Goal: Feedback & Contribution: Submit feedback/report problem

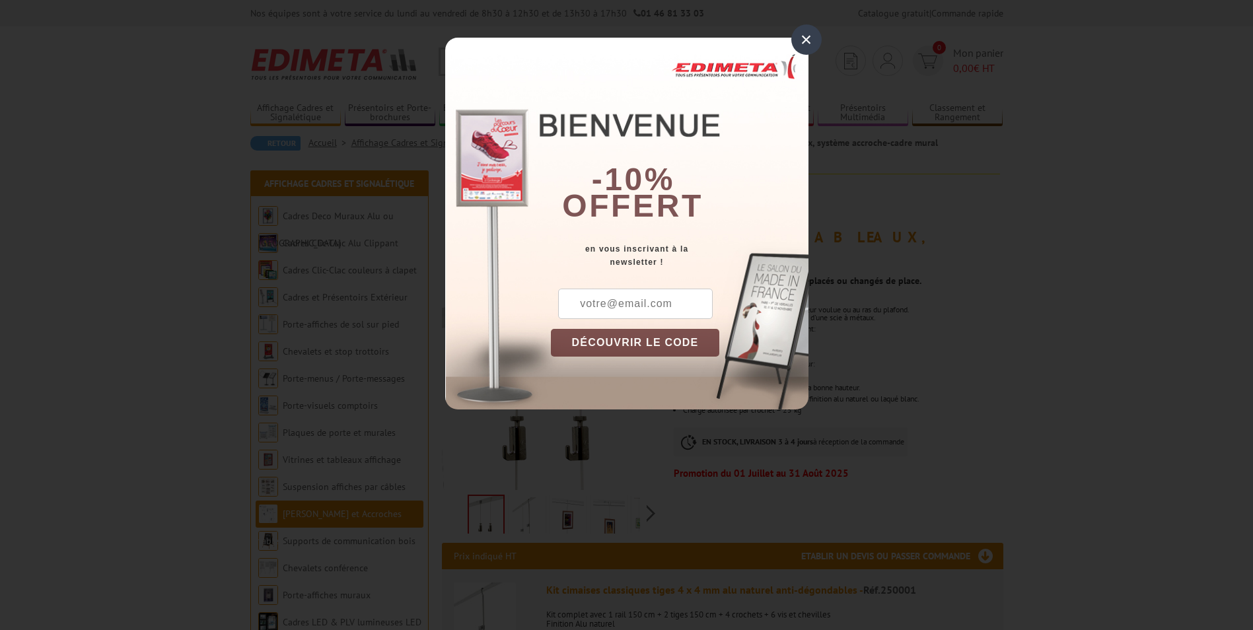
click at [804, 38] on div "×" at bounding box center [807, 39] width 30 height 30
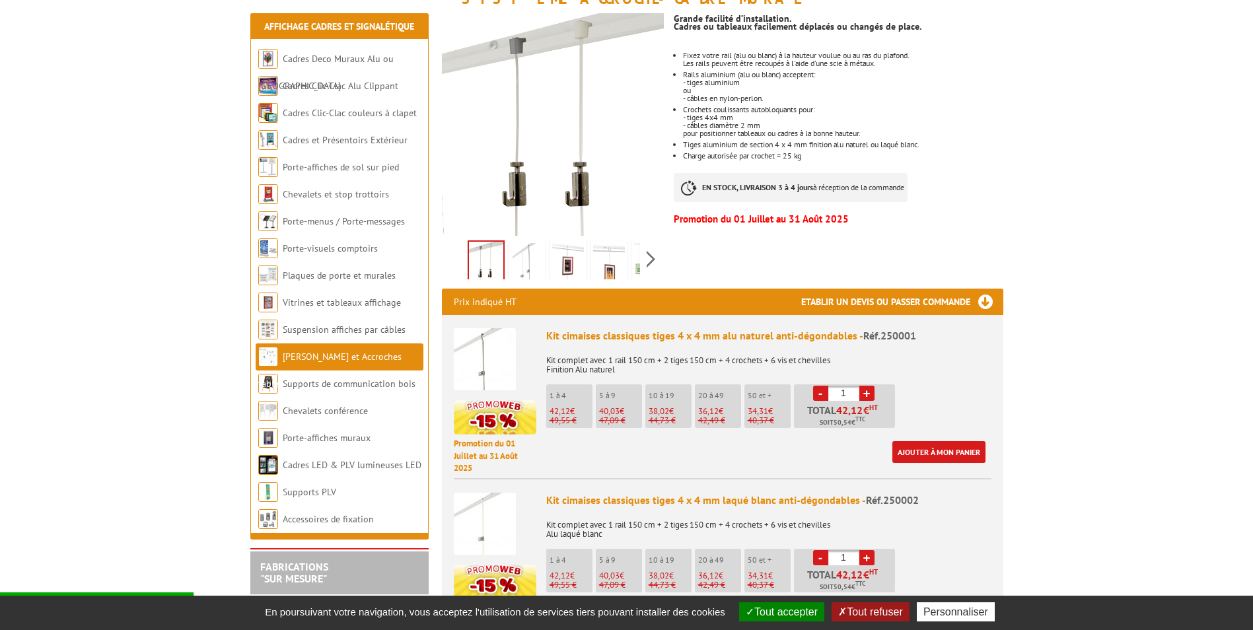
scroll to position [264, 0]
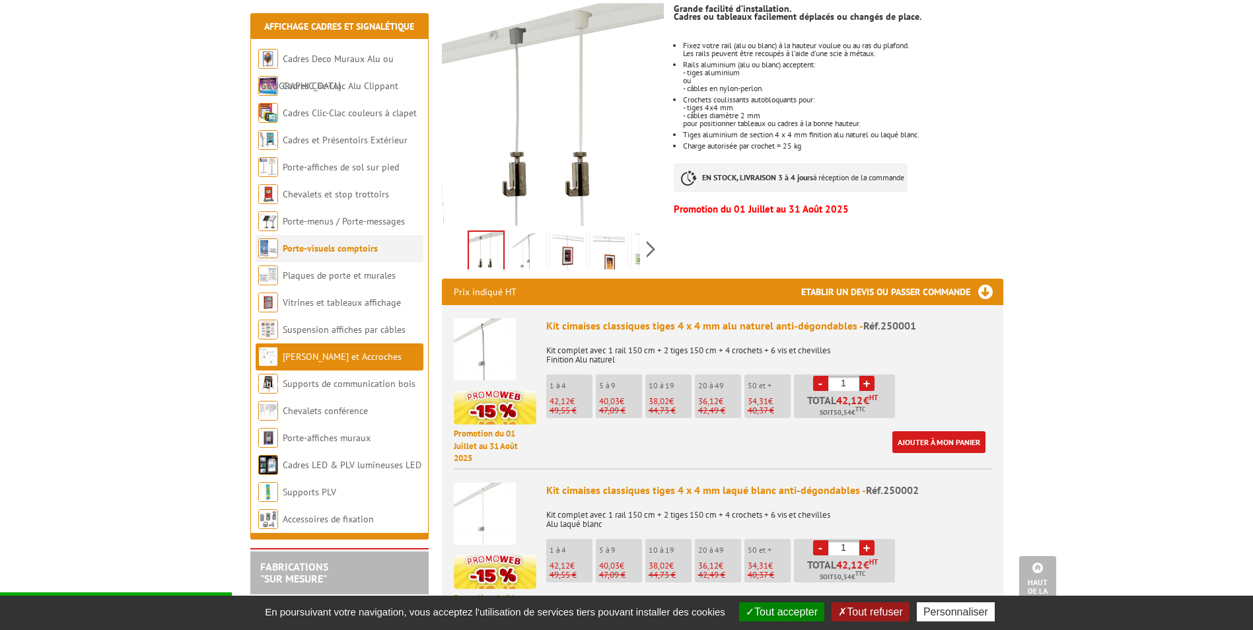
click at [301, 252] on link "Porte-visuels comptoirs" at bounding box center [330, 248] width 95 height 12
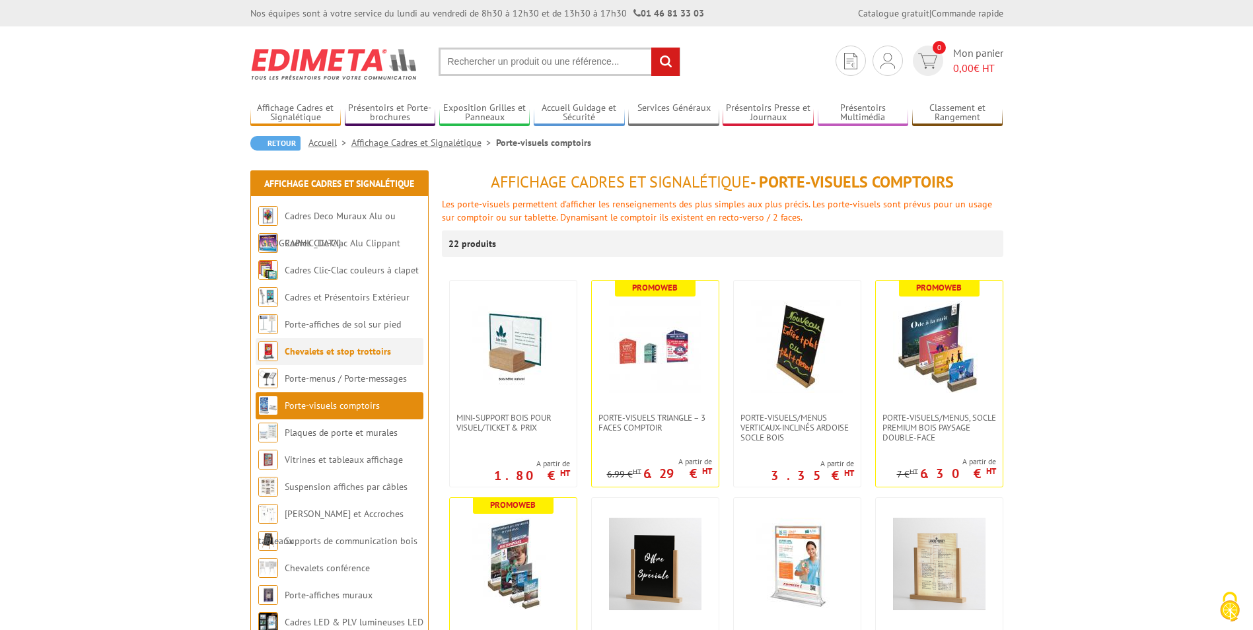
click at [316, 355] on link "Chevalets et stop trottoirs" at bounding box center [338, 352] width 106 height 12
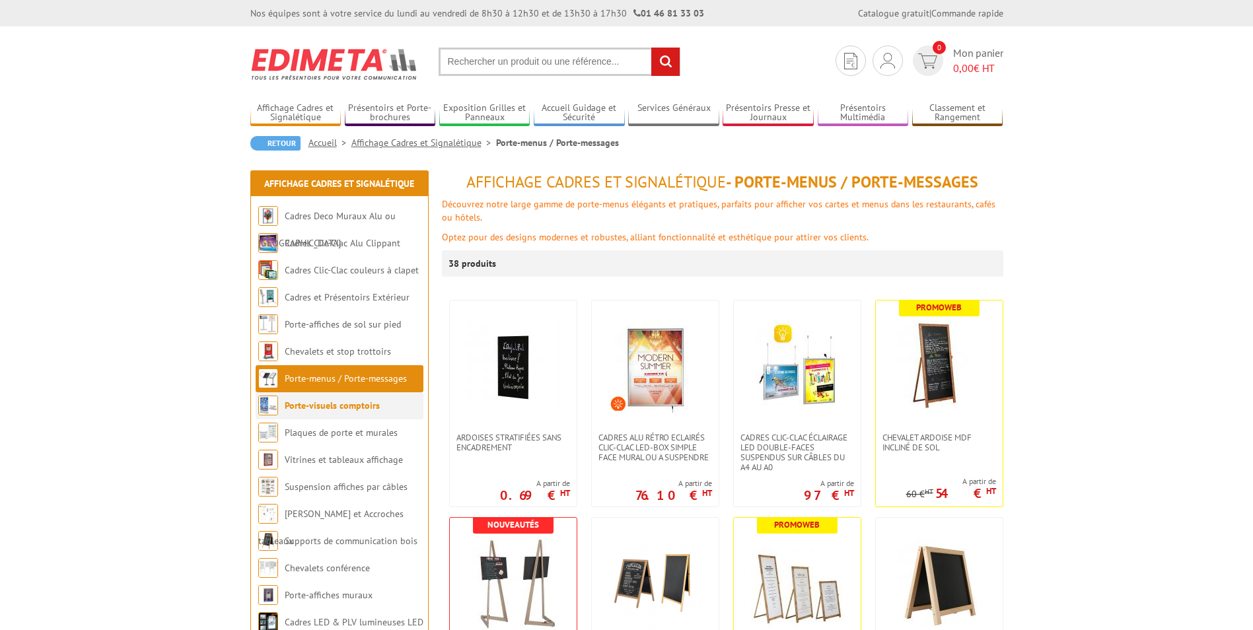
click at [311, 409] on link "Porte-visuels comptoirs" at bounding box center [332, 406] width 95 height 12
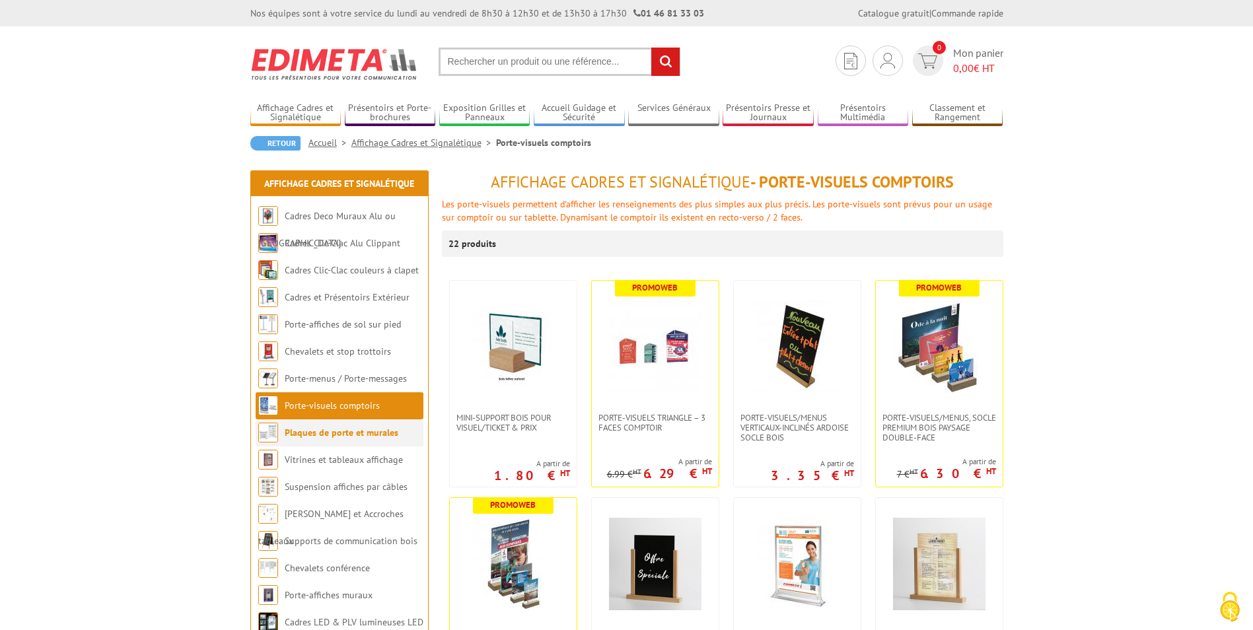
click at [316, 427] on link "Plaques de porte et murales" at bounding box center [342, 433] width 114 height 12
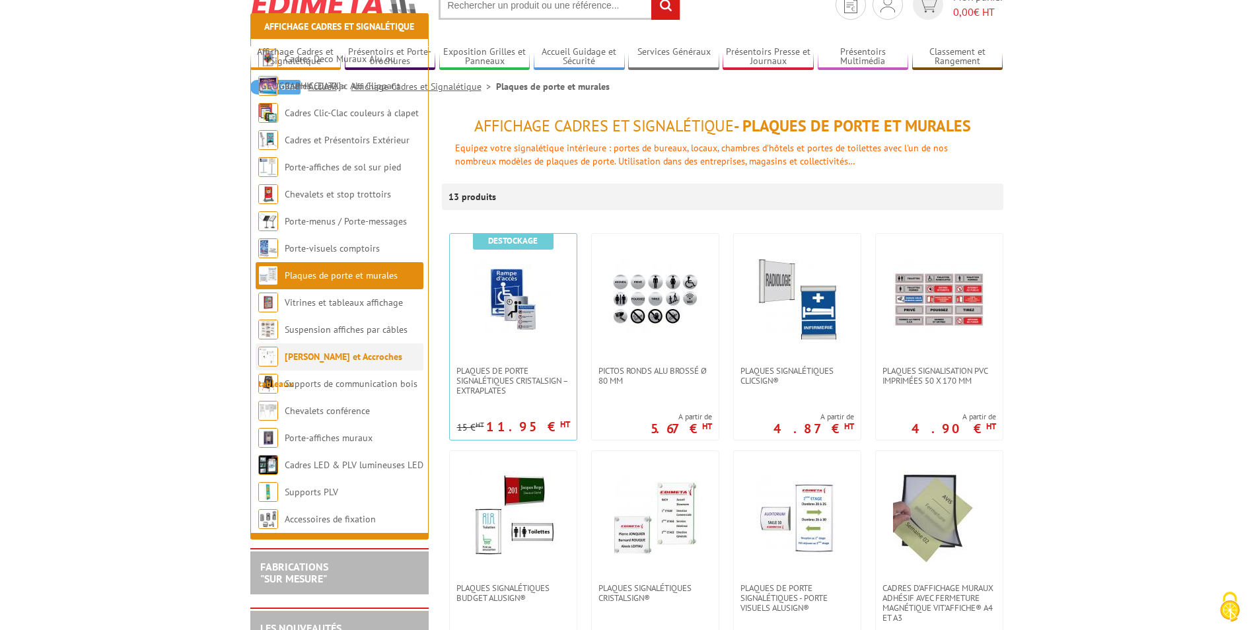
scroll to position [198, 0]
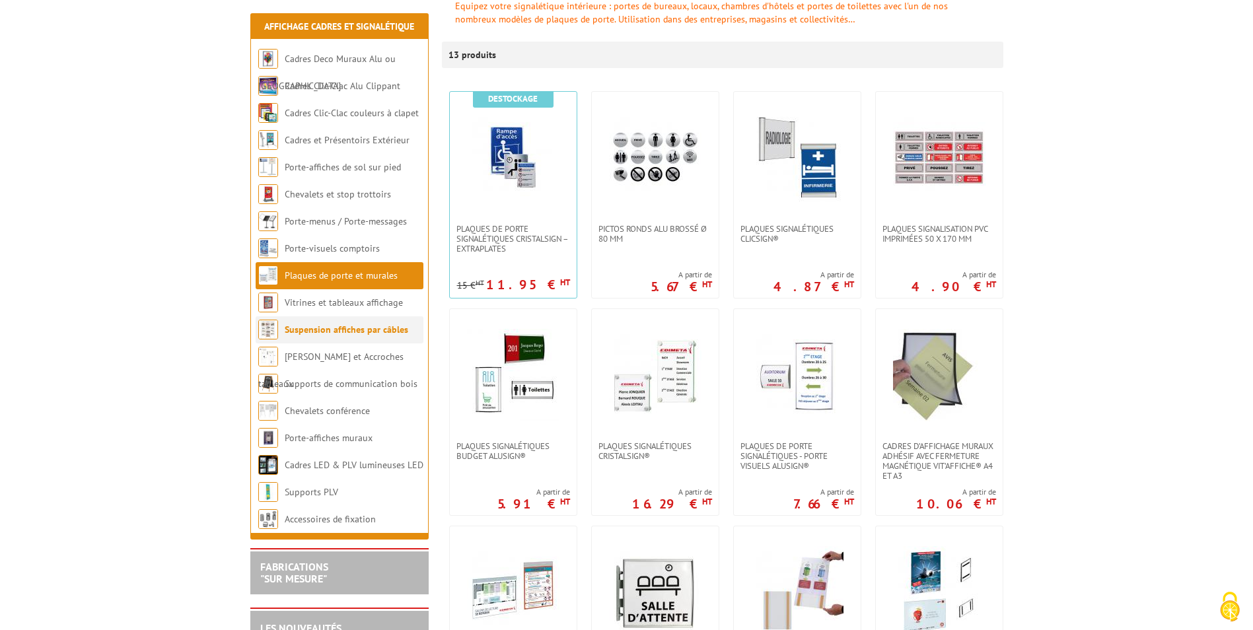
click at [352, 322] on li "Suspension affiches par câbles" at bounding box center [340, 329] width 168 height 27
click at [348, 326] on link "Suspension affiches par câbles" at bounding box center [347, 330] width 124 height 12
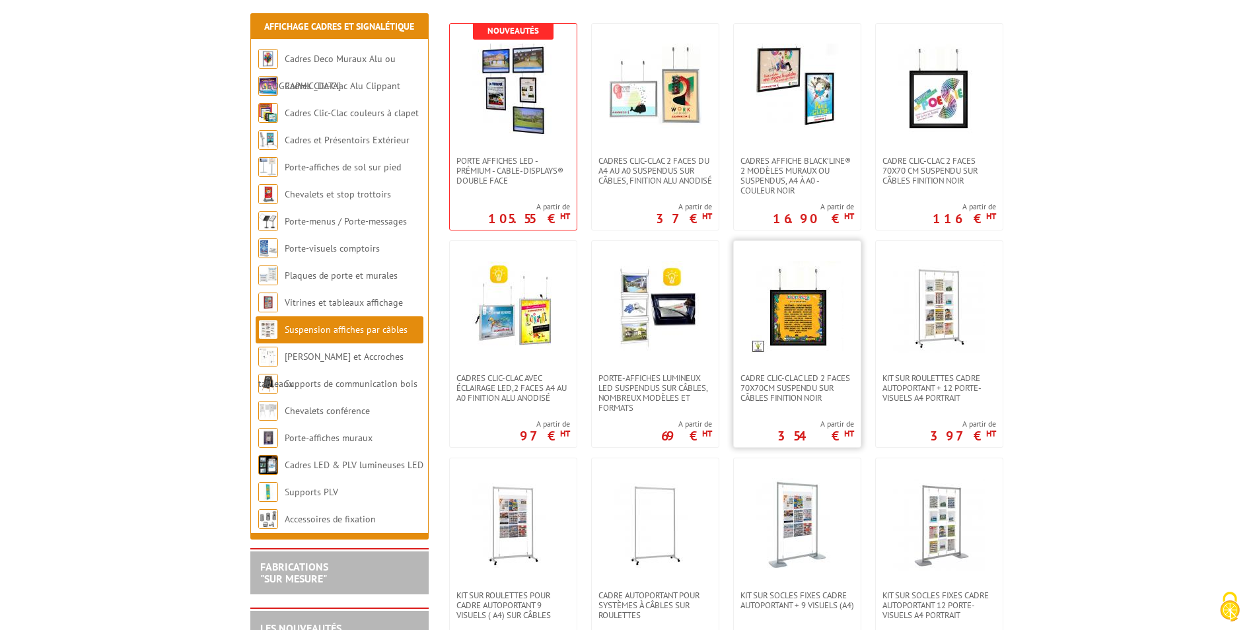
scroll to position [330, 0]
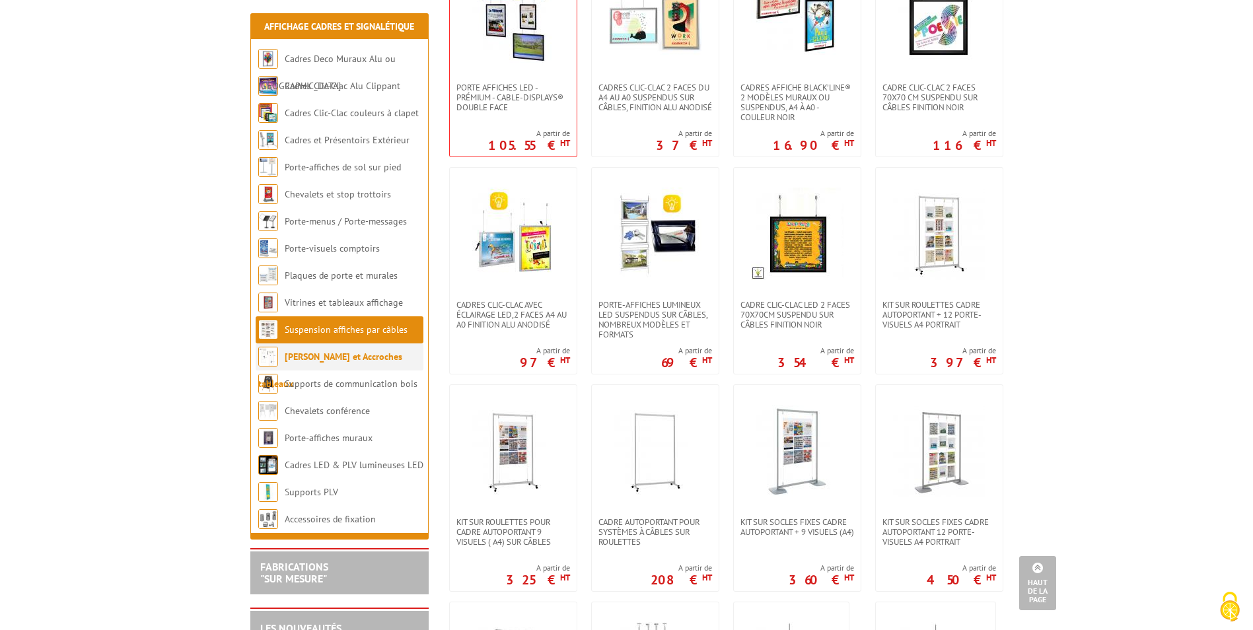
click at [351, 355] on link "[PERSON_NAME] et Accroches tableaux" at bounding box center [330, 370] width 144 height 39
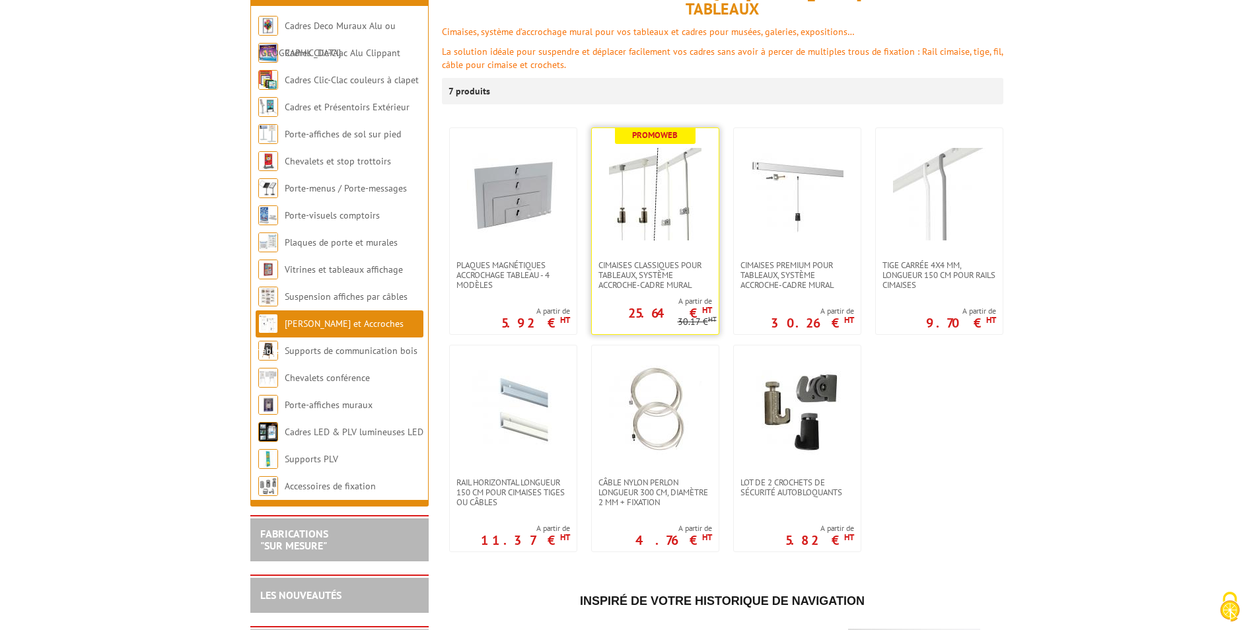
scroll to position [198, 0]
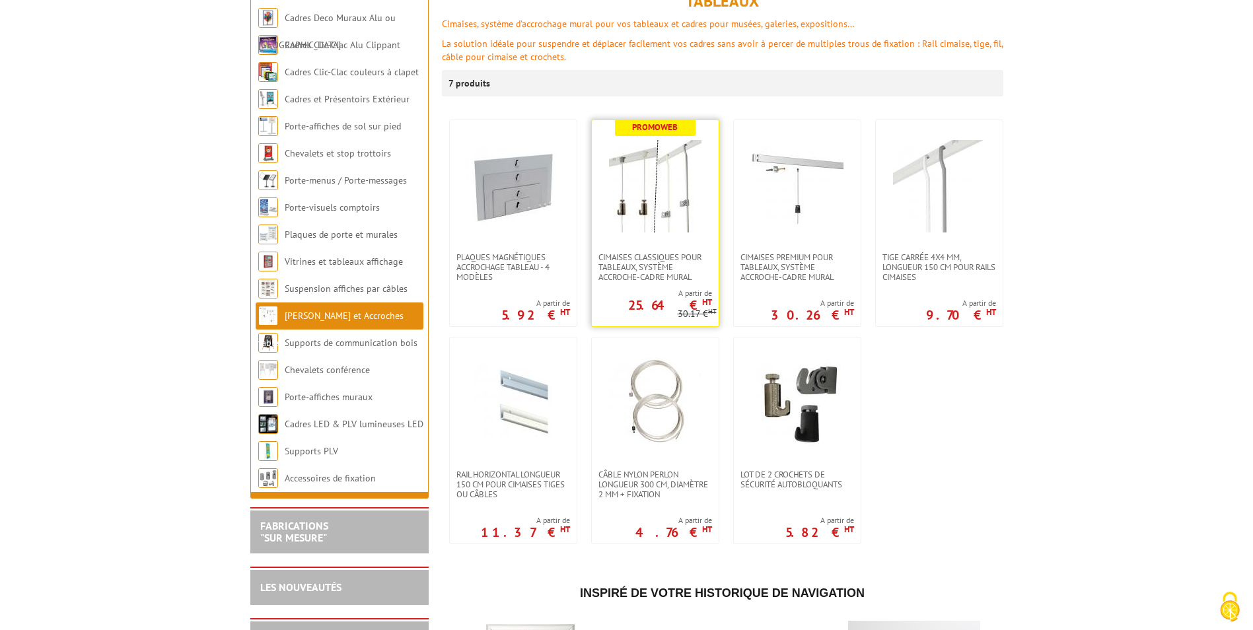
click at [655, 202] on img at bounding box center [655, 186] width 92 height 92
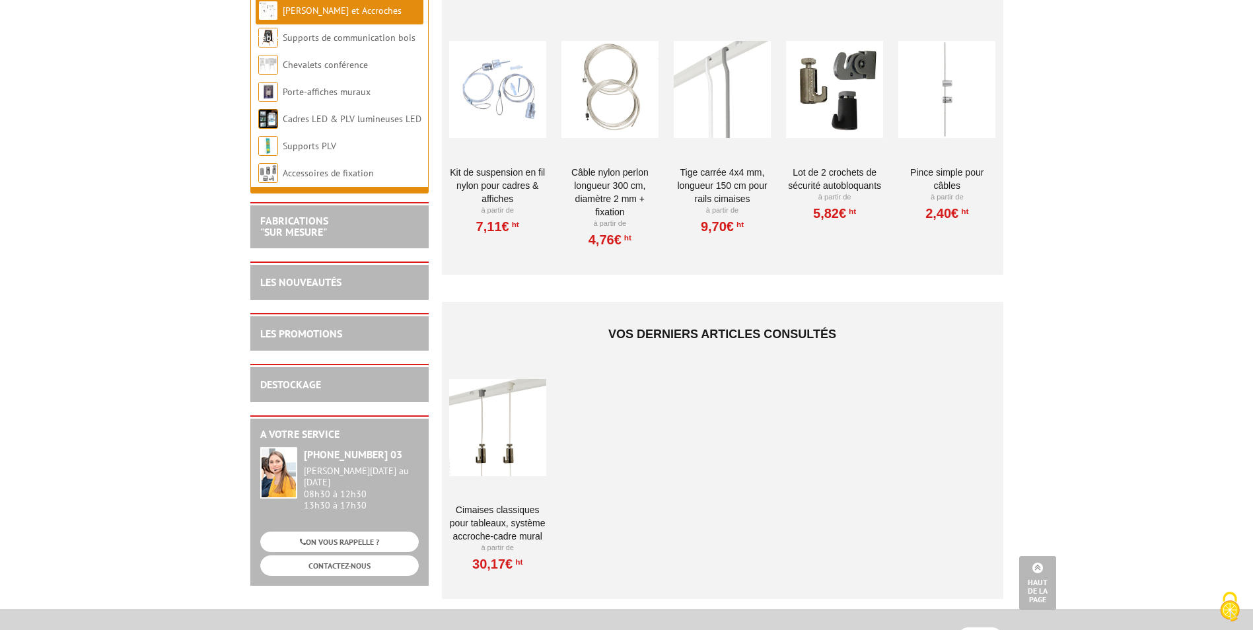
scroll to position [2899, 0]
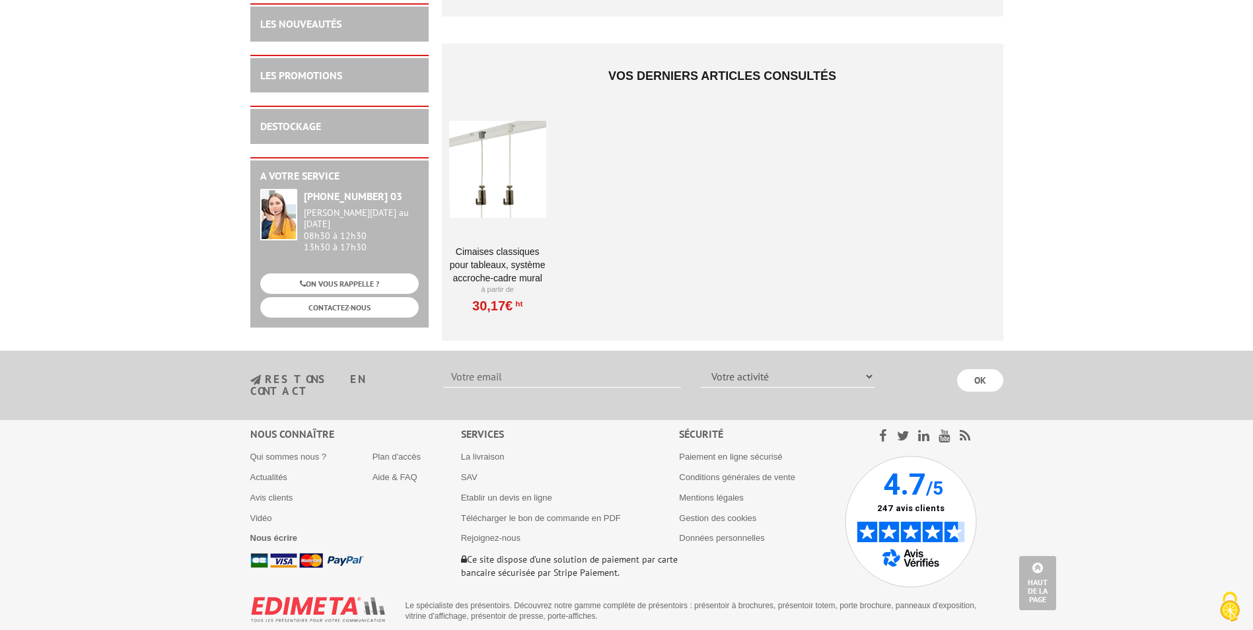
click at [469, 365] on input "text" at bounding box center [562, 376] width 238 height 22
type input "e.taillieu@jouy-en-josas.fr"
click at [836, 365] on select "Votre activité Administrations et collectivités Magasins et commerces Entrepris…" at bounding box center [788, 376] width 174 height 22
select select "876"
click at [701, 365] on select "Votre activité Administrations et collectivités Magasins et commerces Entrepris…" at bounding box center [788, 376] width 174 height 22
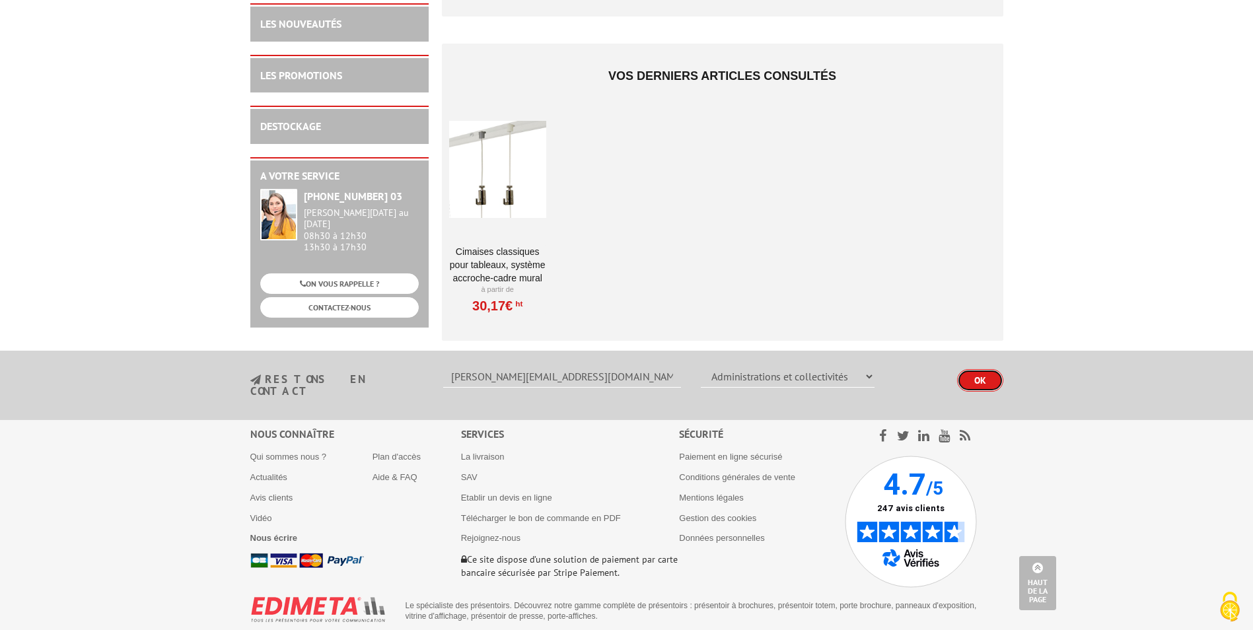
click at [971, 369] on input "OK" at bounding box center [980, 380] width 46 height 22
click at [279, 533] on li "Nous écrire" at bounding box center [311, 538] width 122 height 11
click at [280, 533] on b "Nous écrire" at bounding box center [274, 538] width 48 height 10
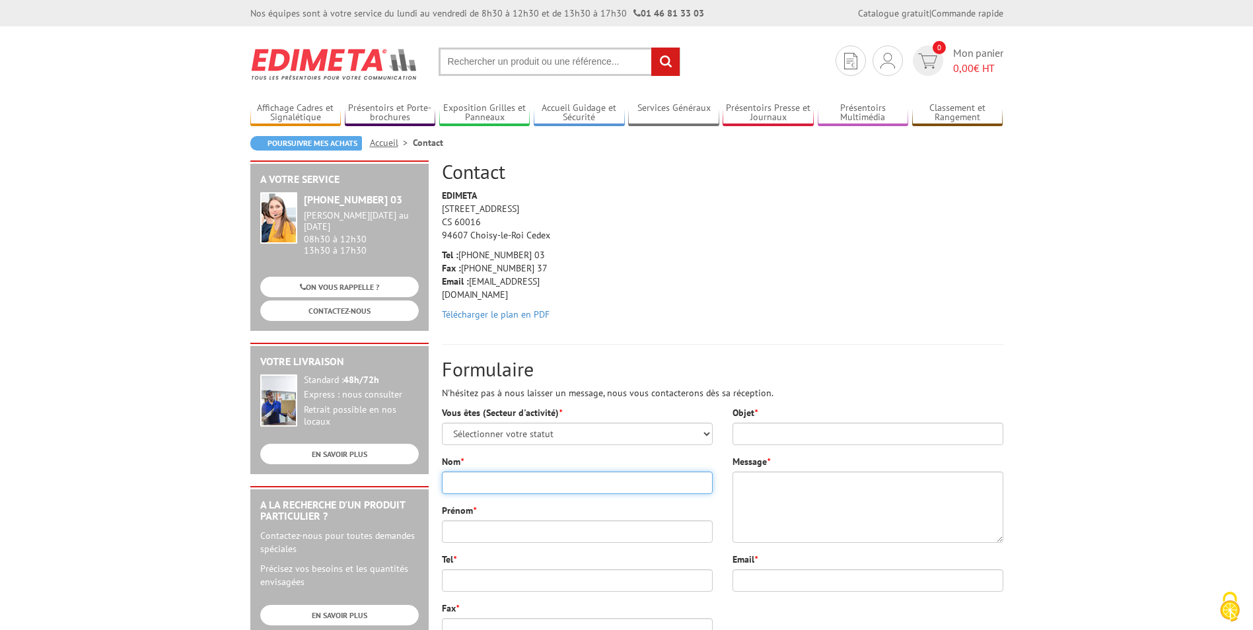
click at [479, 478] on input "Nom *" at bounding box center [577, 483] width 271 height 22
type input "TAILLIEU"
type input "EMMANUEL"
type input "e.taillieu@jouy-en-josas.fr"
type input "Mairie de Jouy en Josas. E Taillieu"
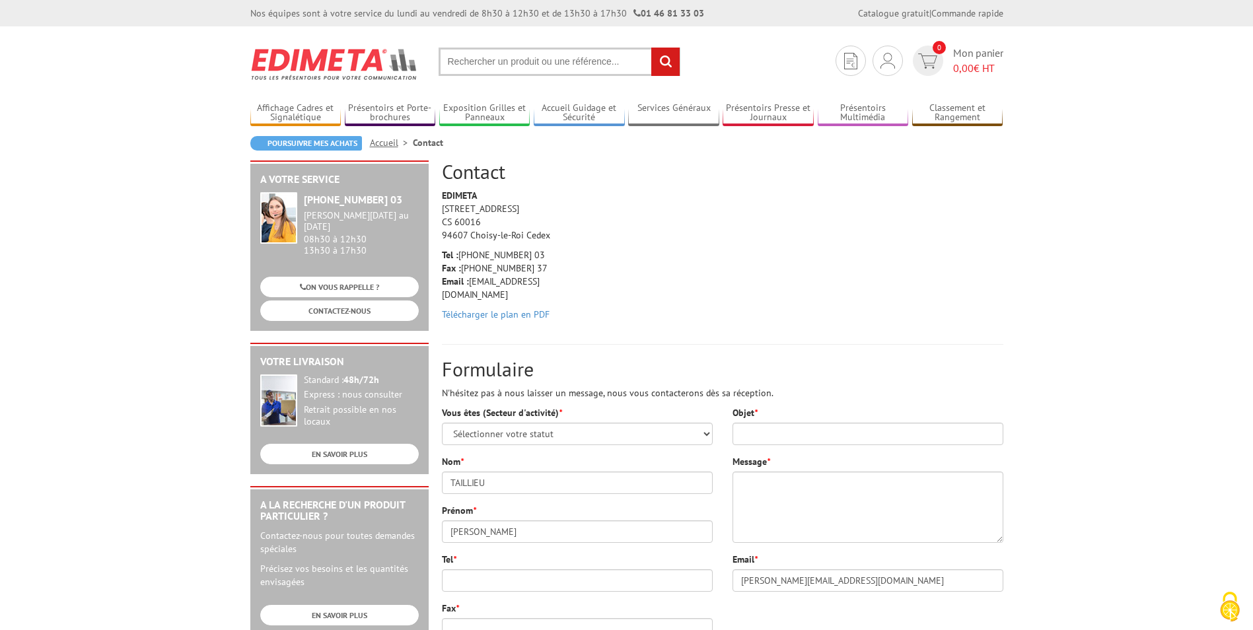
type input "50 Rue Albert Calmette"
type input "78350"
type input "Jouy-en-Josas"
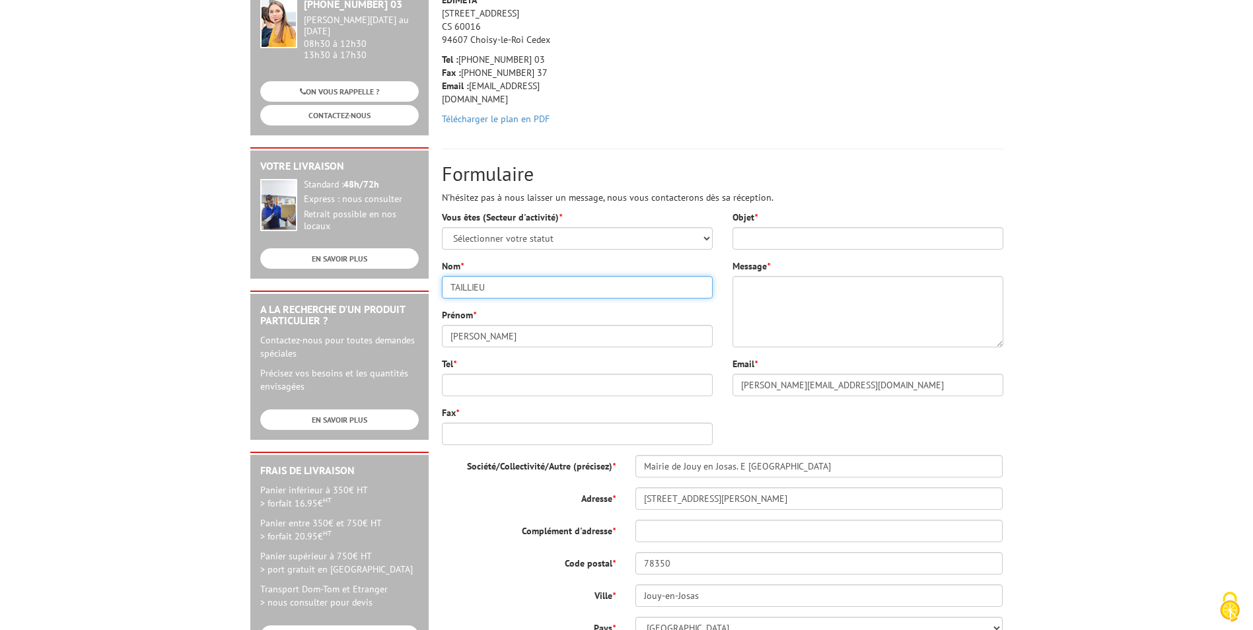
scroll to position [198, 0]
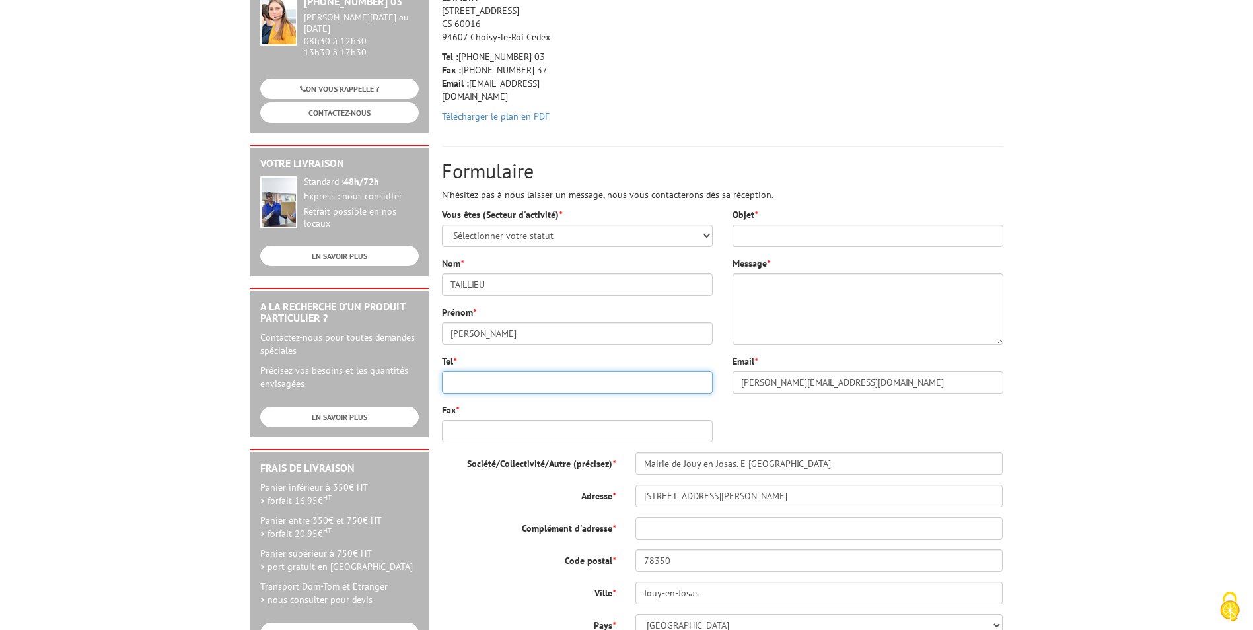
click at [469, 385] on input "Tel *" at bounding box center [577, 382] width 271 height 22
type input "06.07.60.14.12"
click at [791, 237] on input "Objet *" at bounding box center [868, 236] width 271 height 22
type input "c"
type input "administration"
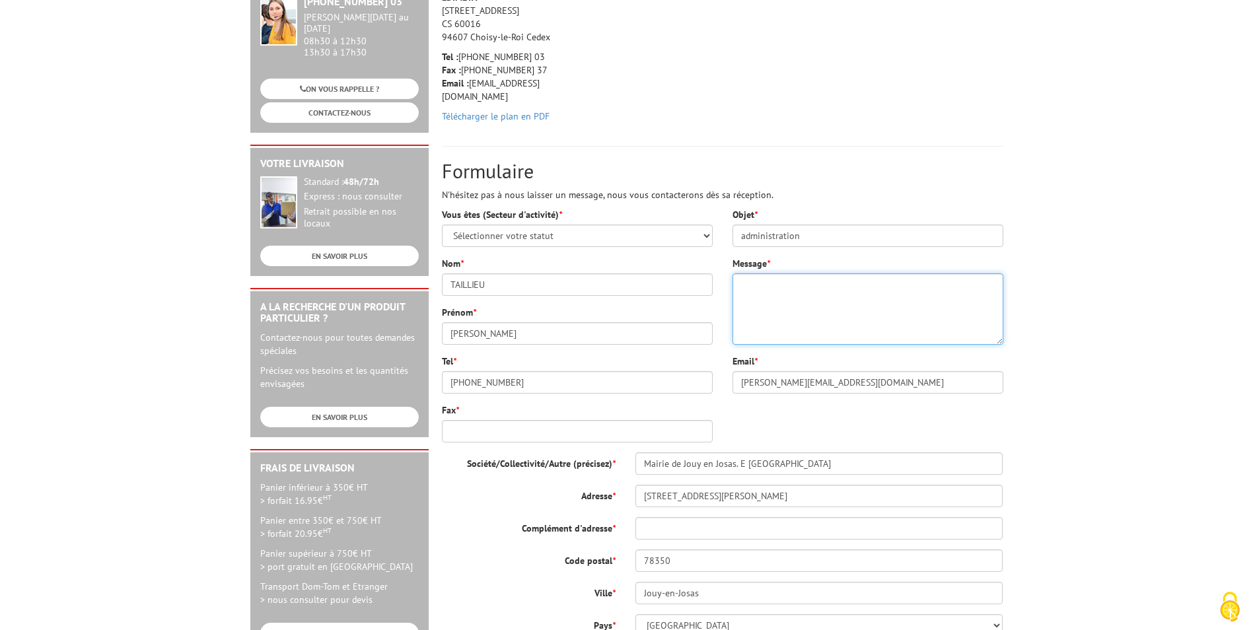
click at [774, 279] on textarea "Message *" at bounding box center [868, 309] width 271 height 71
type textarea "Bonjour, pouvez vous me dire si vous travaillez avec les collectivités, si oui …"
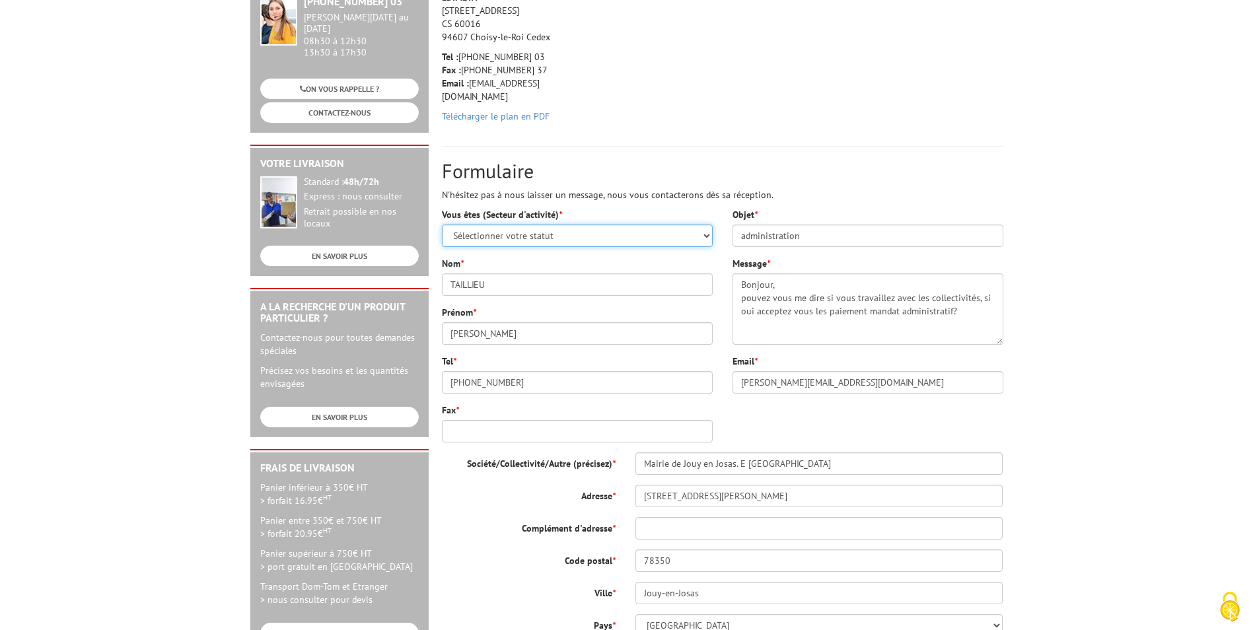
click at [562, 239] on select "Sélectionner votre statut Administrations et collectivités Magasins et commerce…" at bounding box center [577, 236] width 271 height 22
select select "876"
click at [442, 225] on select "Sélectionner votre statut Administrations et collectivités Magasins et commerce…" at bounding box center [577, 236] width 271 height 22
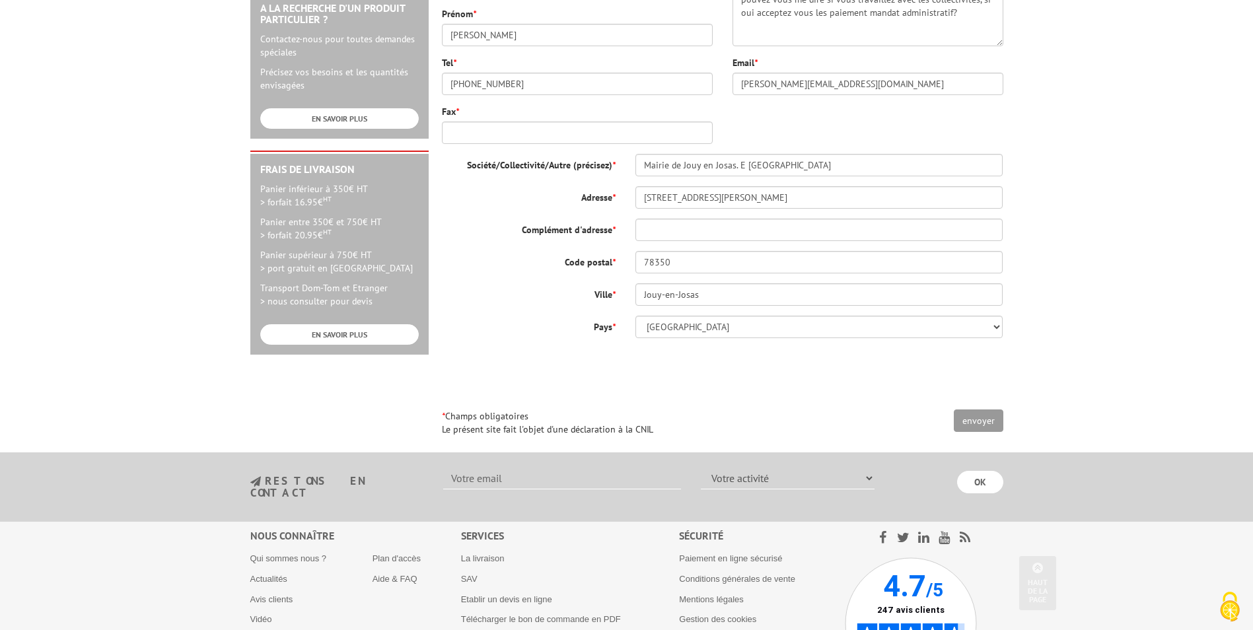
scroll to position [529, 0]
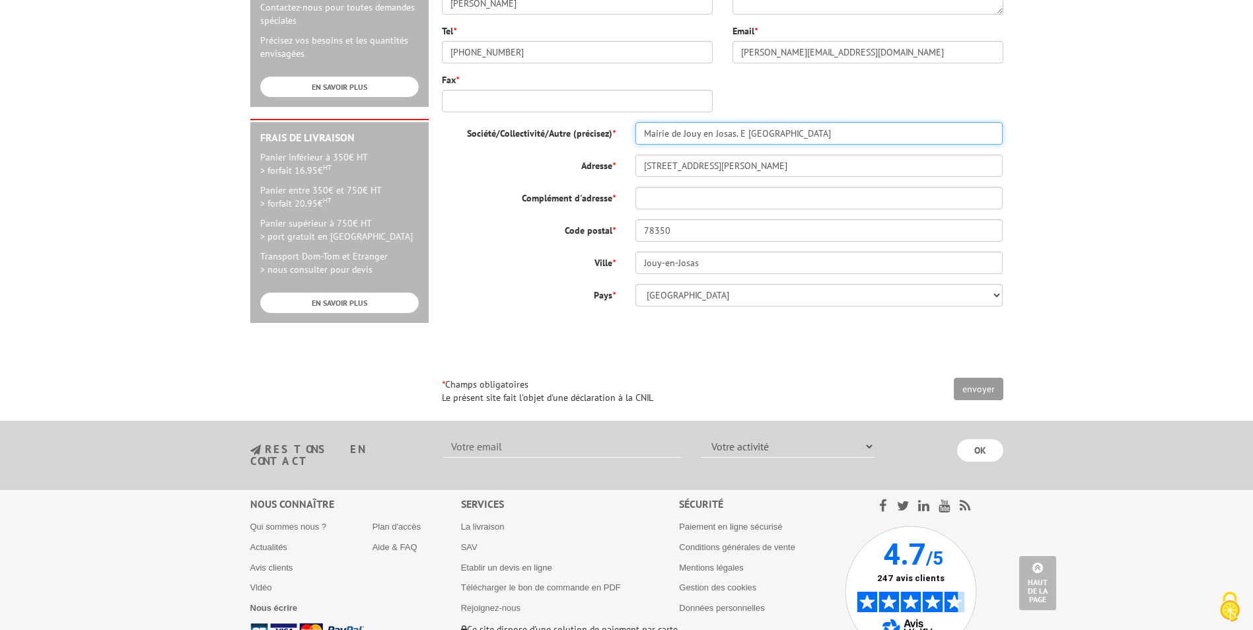
drag, startPoint x: 790, startPoint y: 134, endPoint x: 738, endPoint y: 133, distance: 52.2
click at [738, 133] on input "Mairie de Jouy en Josas. E Taillieu" at bounding box center [820, 133] width 368 height 22
type input "Mairie de Jouy en Josas"
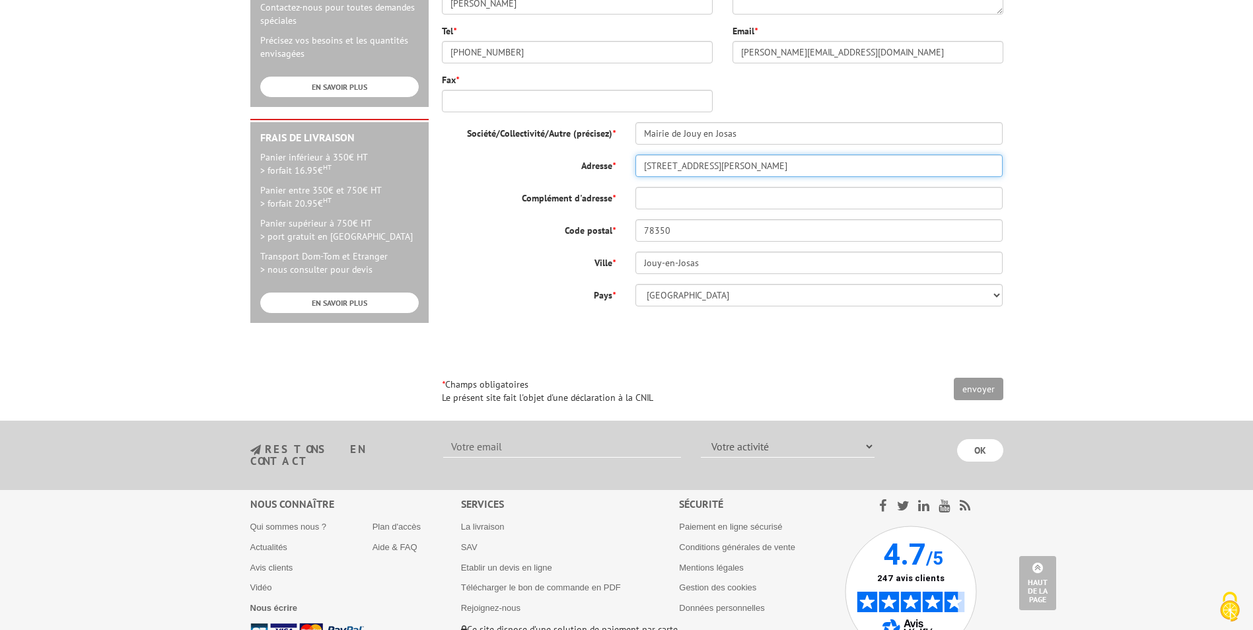
drag, startPoint x: 749, startPoint y: 166, endPoint x: 634, endPoint y: 167, distance: 114.3
click at [634, 167] on div "50 Rue Albert Calmette" at bounding box center [820, 166] width 388 height 22
type input "19 AVENUE JEAN JAURES"
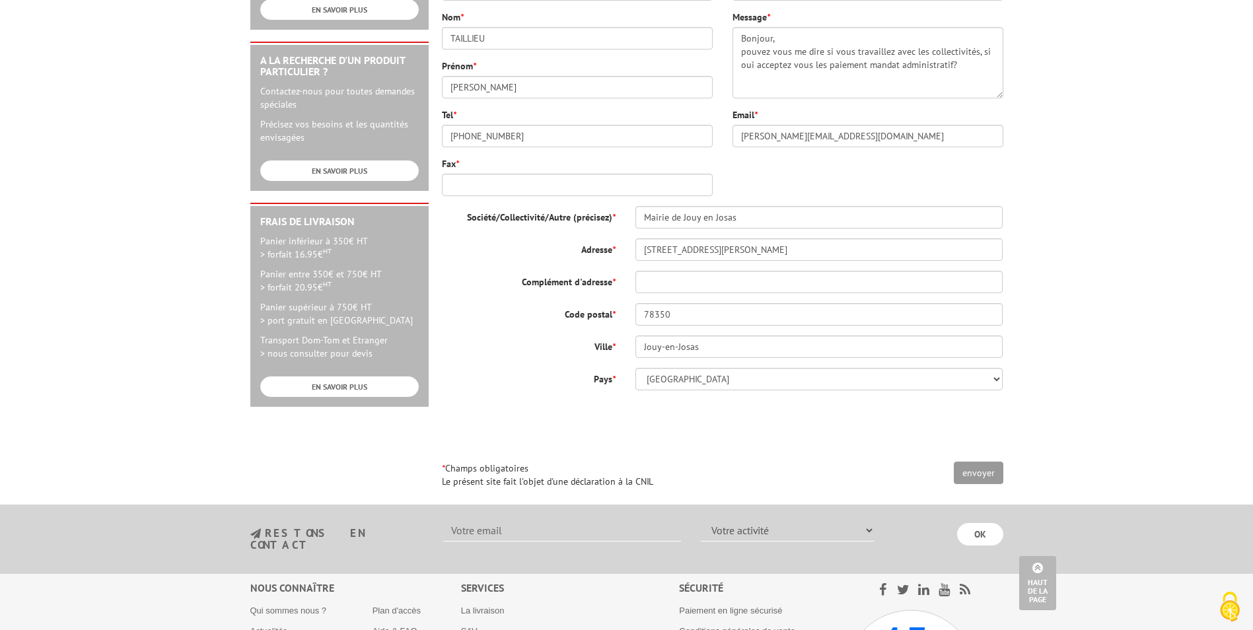
scroll to position [482, 0]
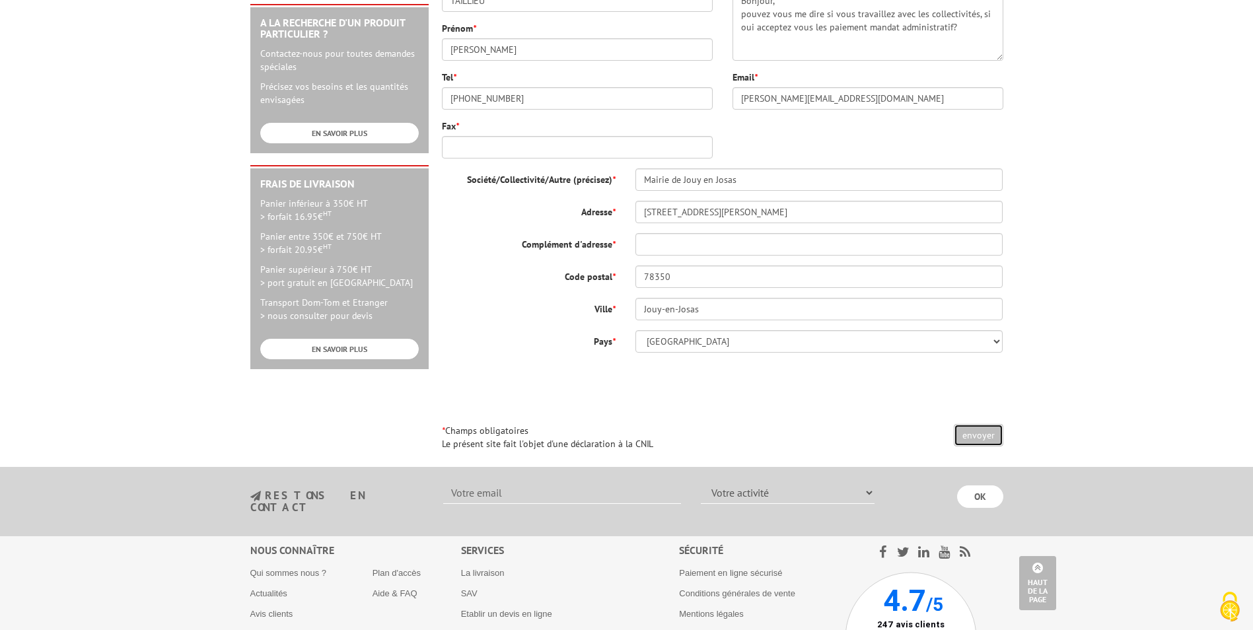
click at [977, 435] on input "envoyer" at bounding box center [979, 435] width 50 height 22
click at [499, 147] on input "Fax *" at bounding box center [577, 147] width 271 height 22
click at [497, 149] on input "Fax *" at bounding box center [577, 147] width 271 height 22
click at [954, 424] on input "envoyer" at bounding box center [979, 435] width 50 height 22
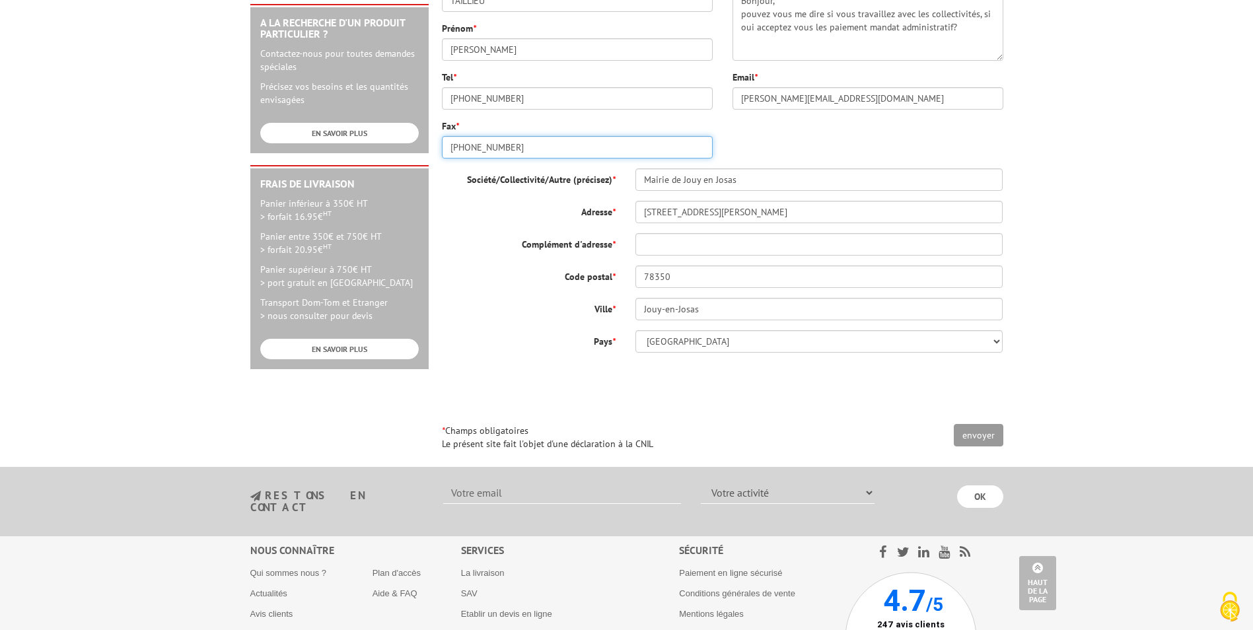
type input "00.00.00.00.00"
click at [649, 250] on input "Complément d'adresse *" at bounding box center [820, 244] width 368 height 22
type input "0"
click at [975, 438] on input "envoyer" at bounding box center [979, 435] width 50 height 22
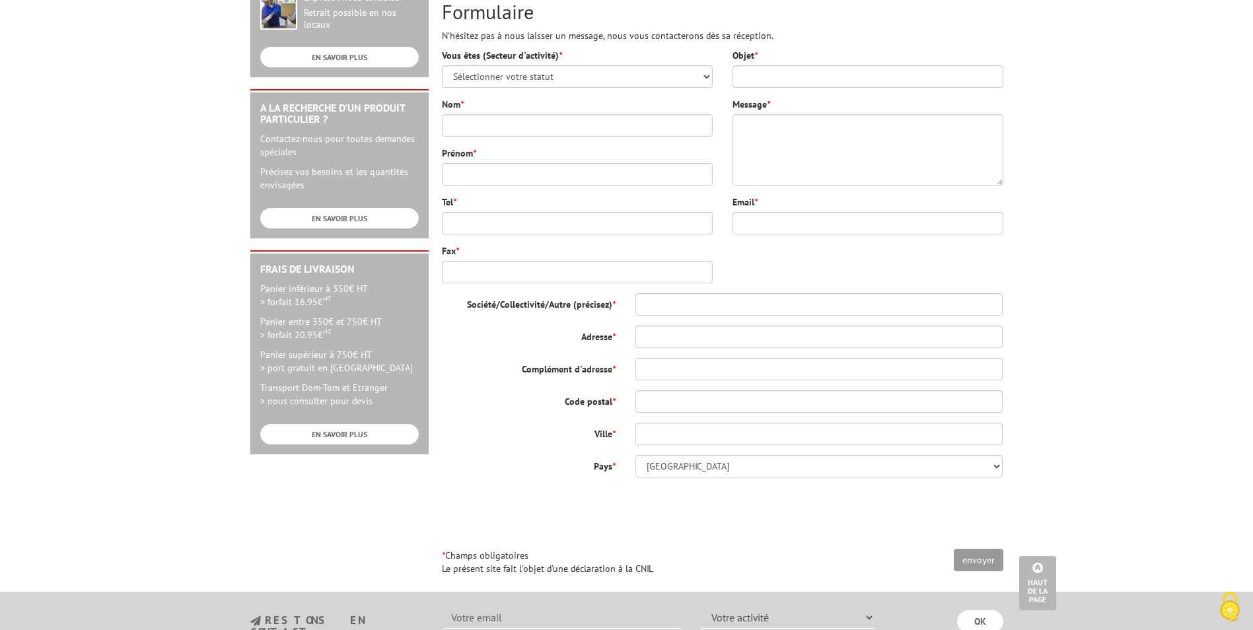
scroll to position [390, 0]
